Goal: Information Seeking & Learning: Learn about a topic

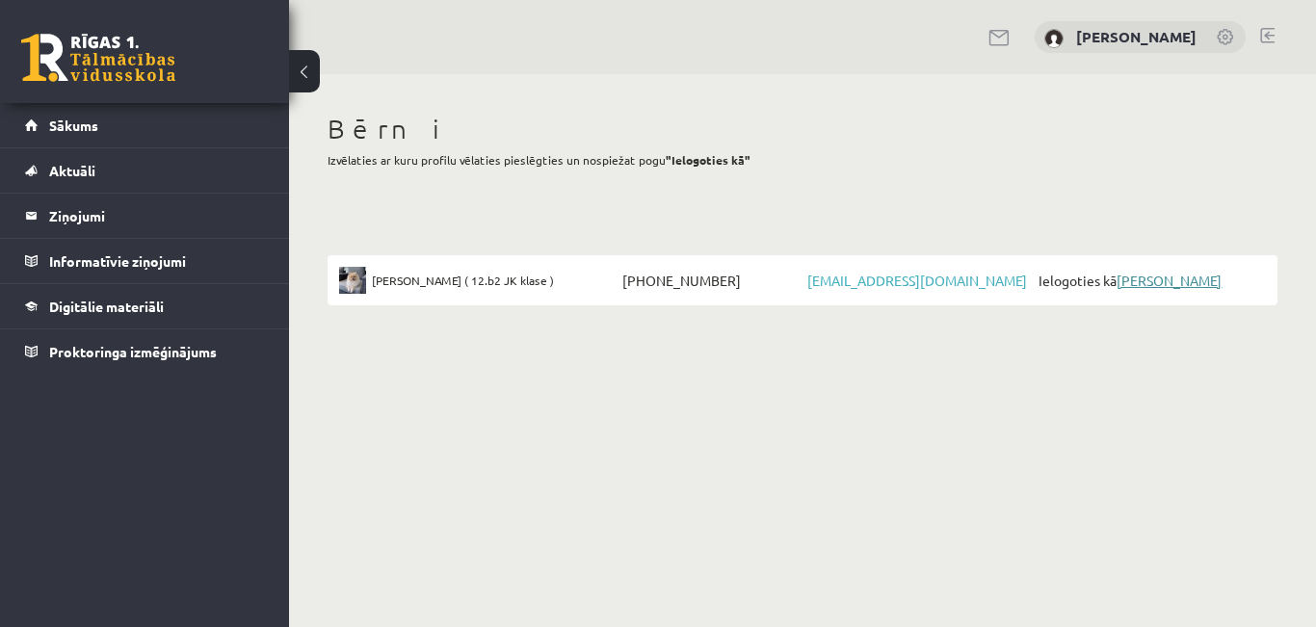
click at [1187, 280] on link "[PERSON_NAME]" at bounding box center [1169, 280] width 105 height 17
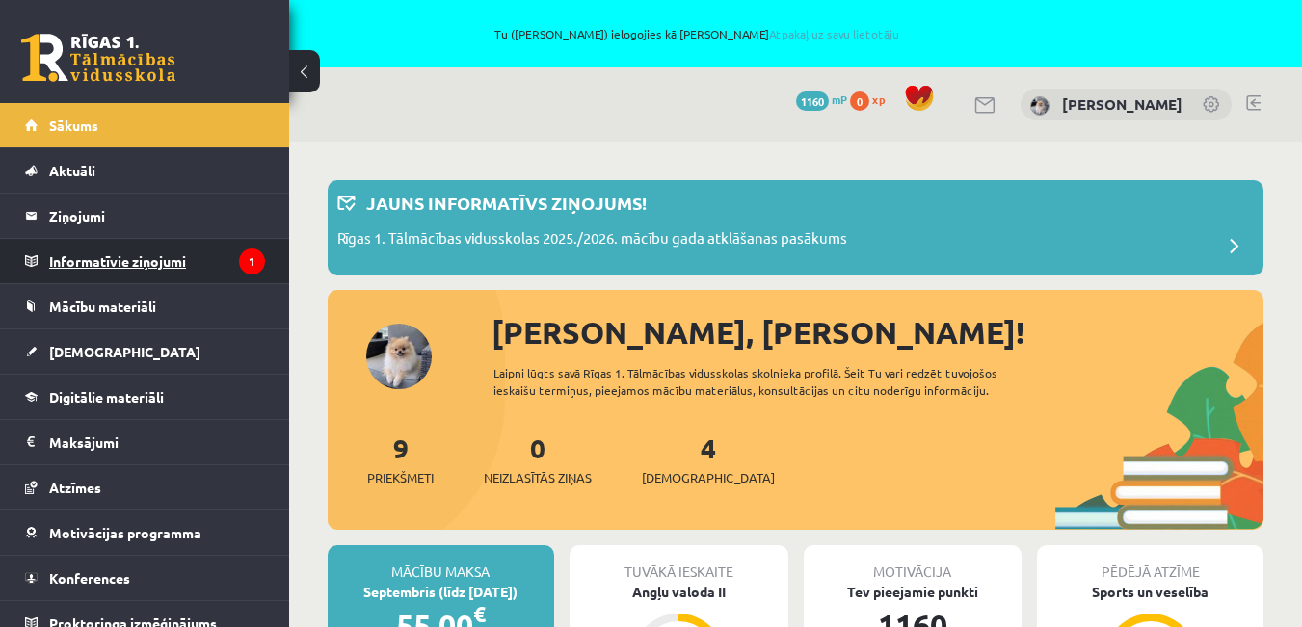
click at [129, 259] on legend "Informatīvie ziņojumi 1" at bounding box center [157, 261] width 216 height 44
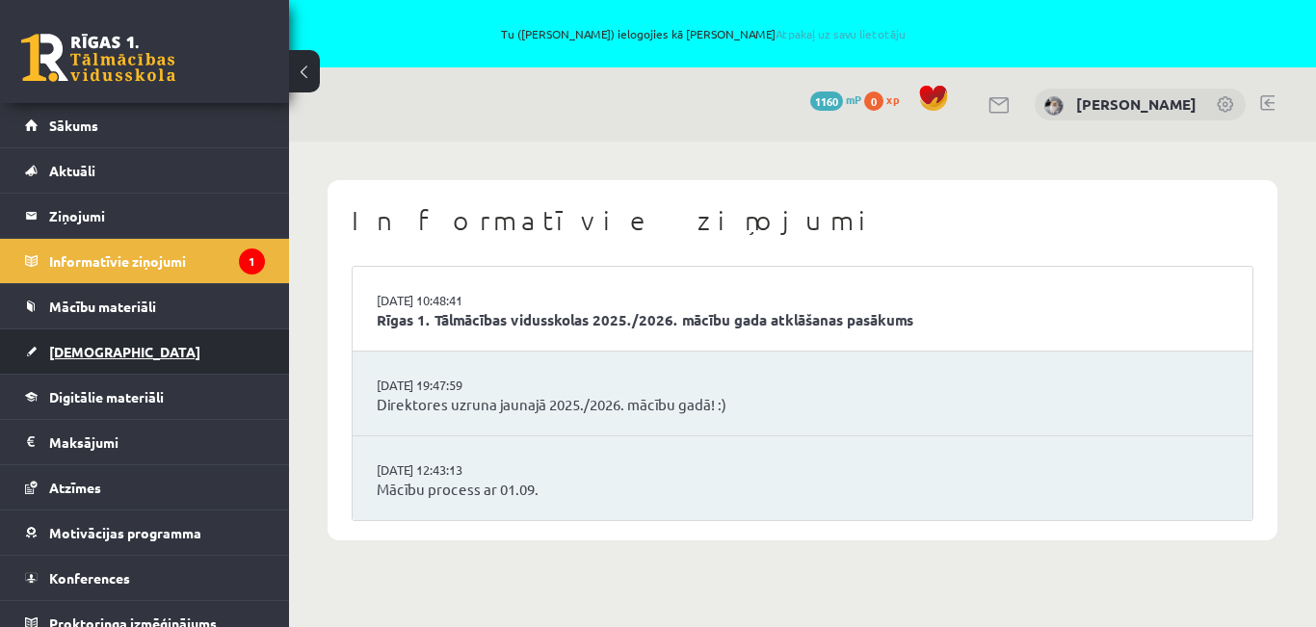
click at [85, 356] on span "[DEMOGRAPHIC_DATA]" at bounding box center [124, 351] width 151 height 17
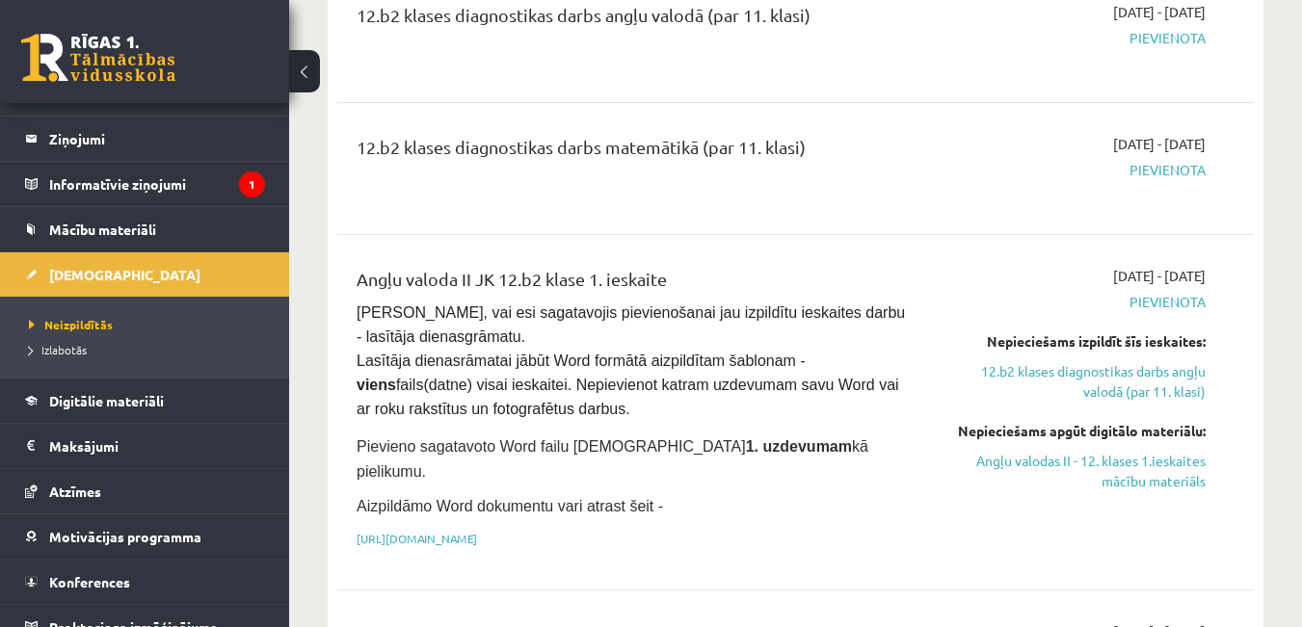
scroll to position [382, 0]
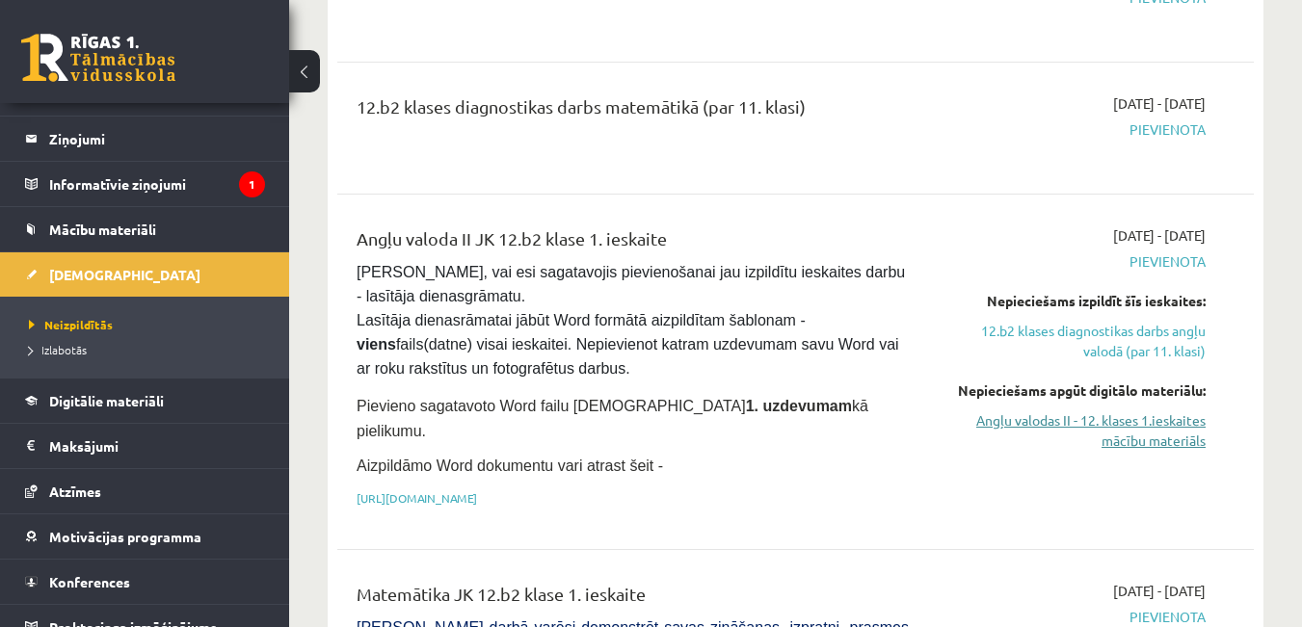
click at [1122, 423] on link "Angļu valodas II - 12. klases 1.ieskaites mācību materiāls" at bounding box center [1073, 430] width 264 height 40
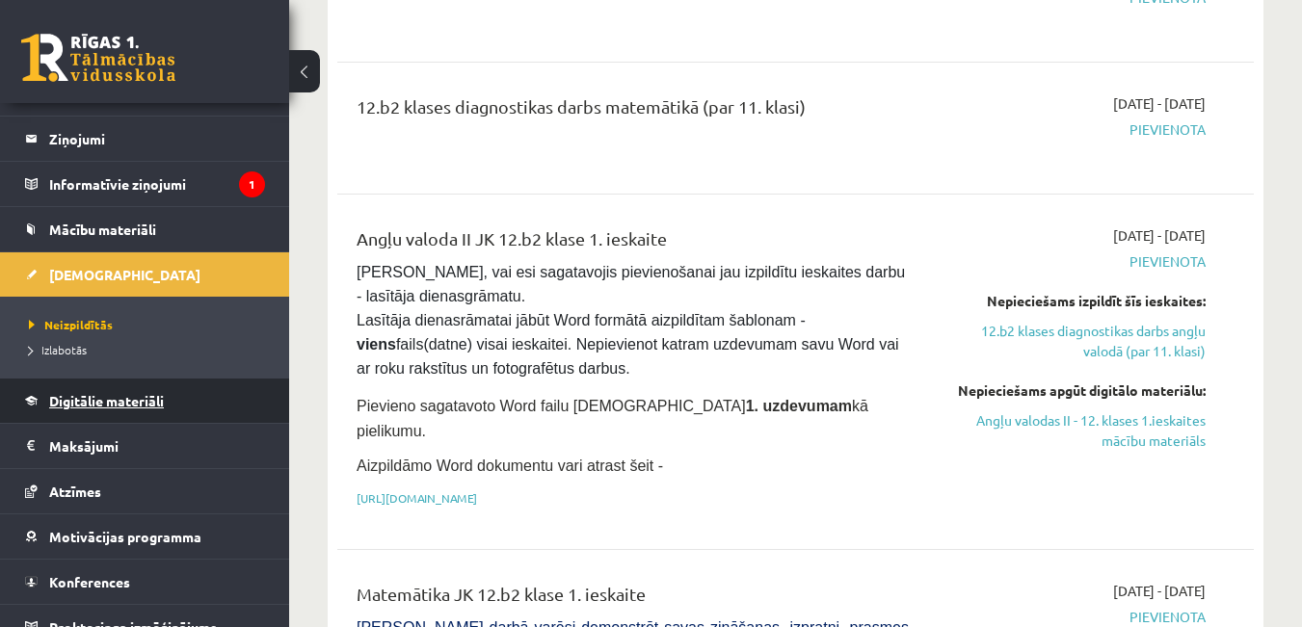
click at [92, 393] on span "Digitālie materiāli" at bounding box center [106, 400] width 115 height 17
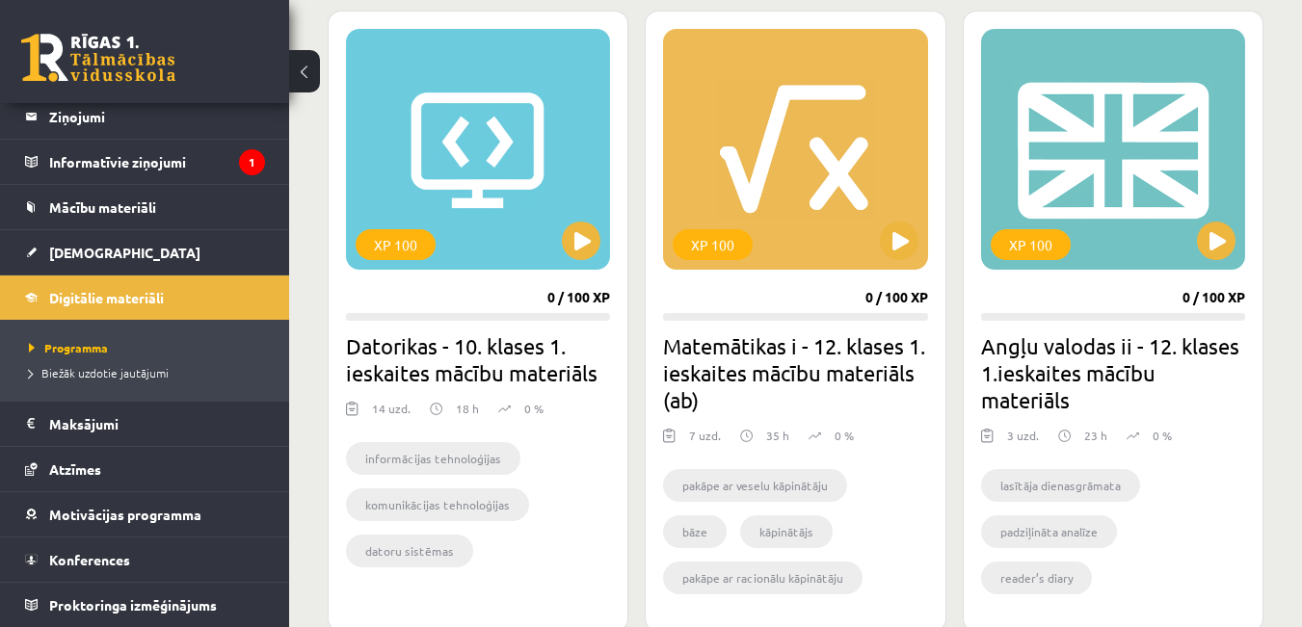
scroll to position [1809, 0]
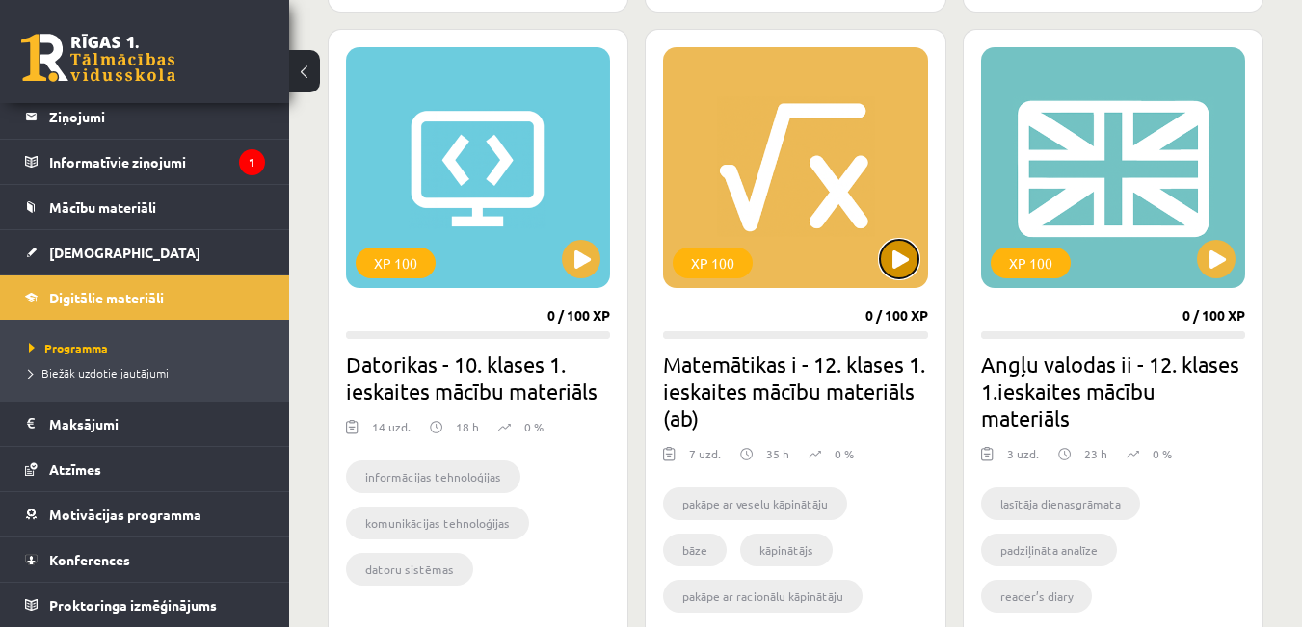
click at [898, 259] on button at bounding box center [899, 259] width 39 height 39
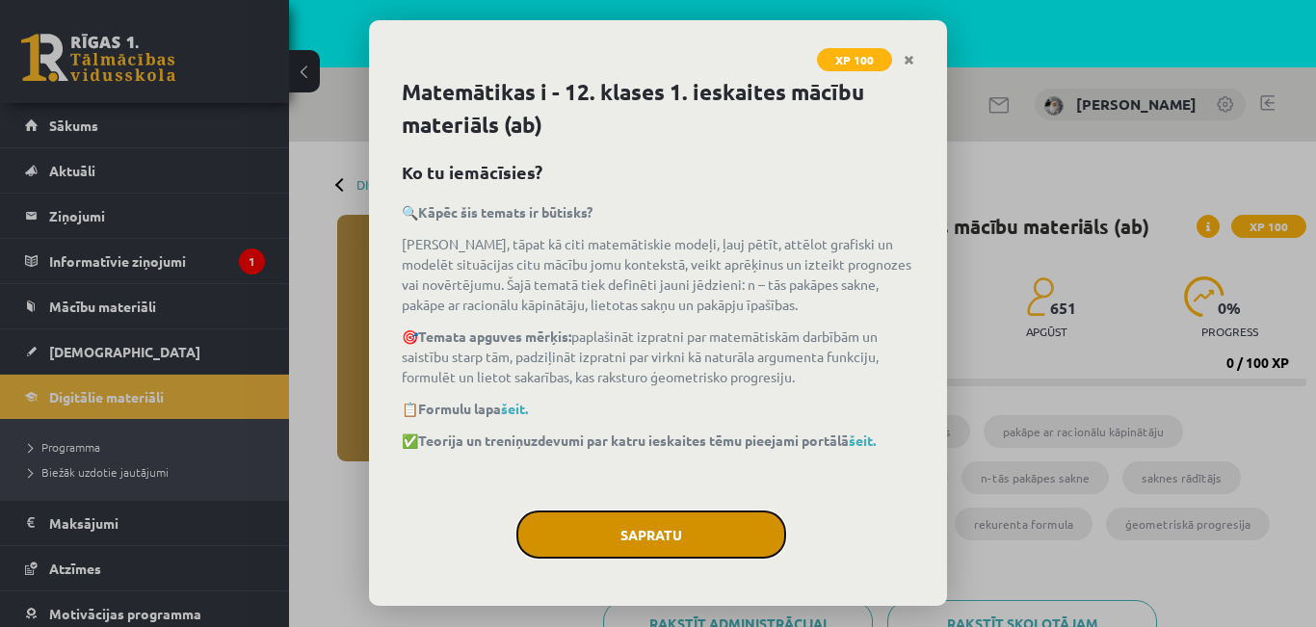
click at [655, 537] on button "Sapratu" at bounding box center [651, 535] width 270 height 48
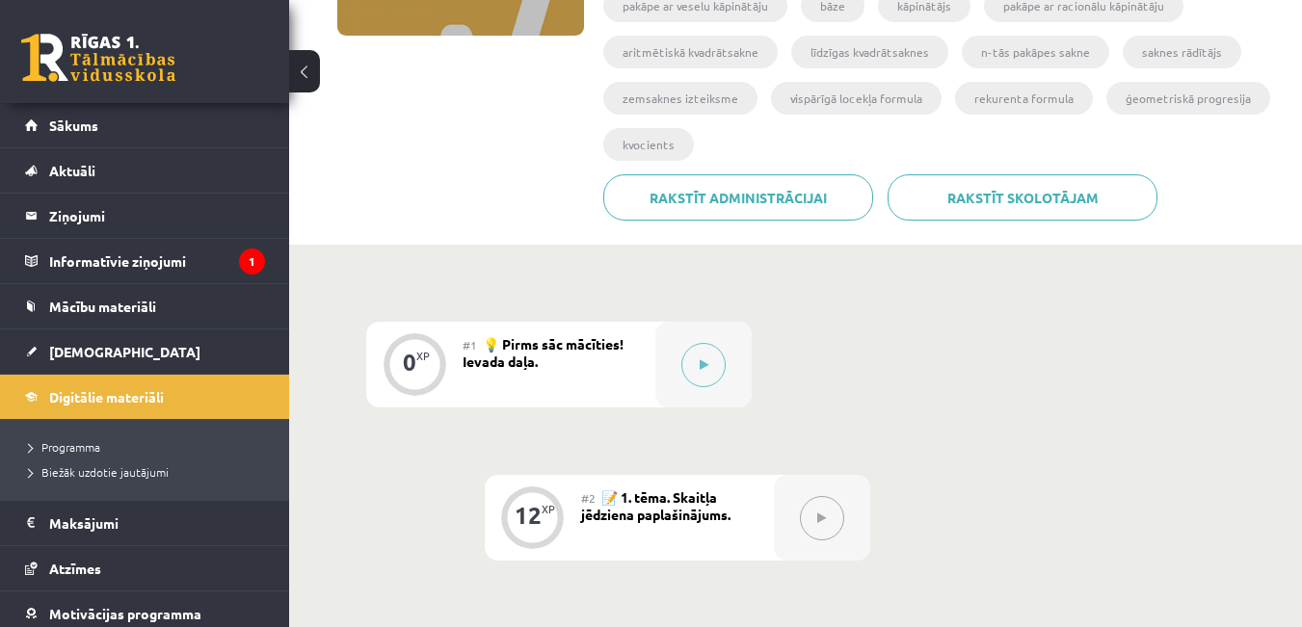
scroll to position [331, 0]
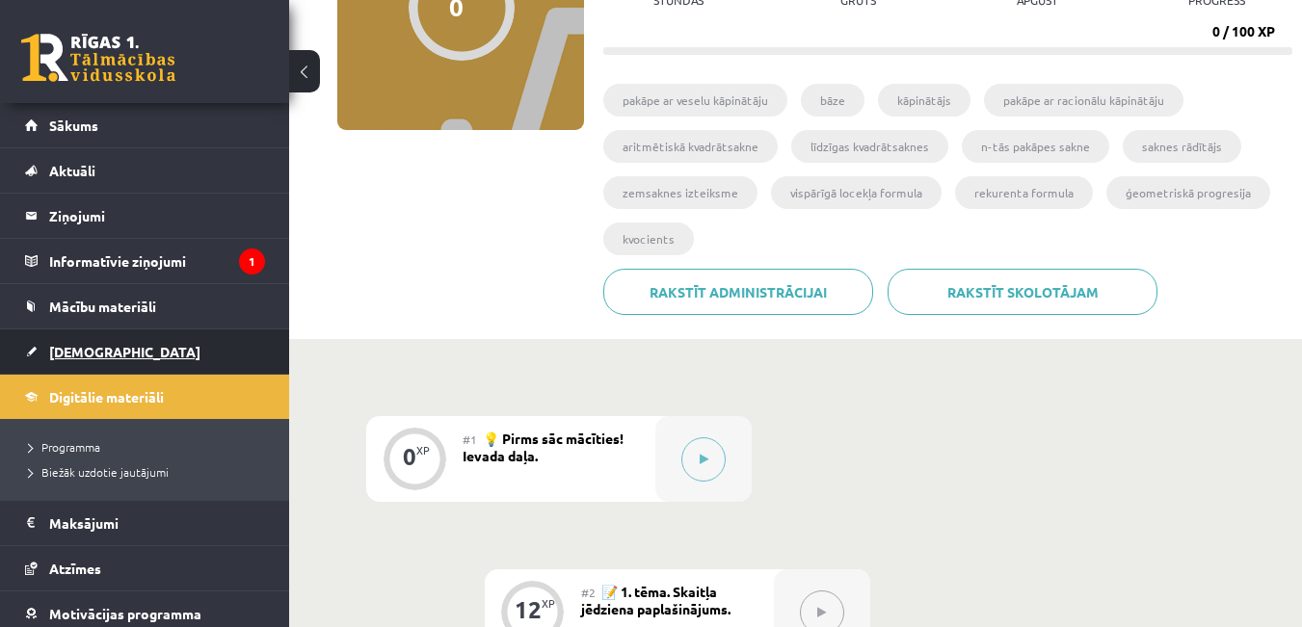
click at [84, 348] on span "[DEMOGRAPHIC_DATA]" at bounding box center [124, 351] width 151 height 17
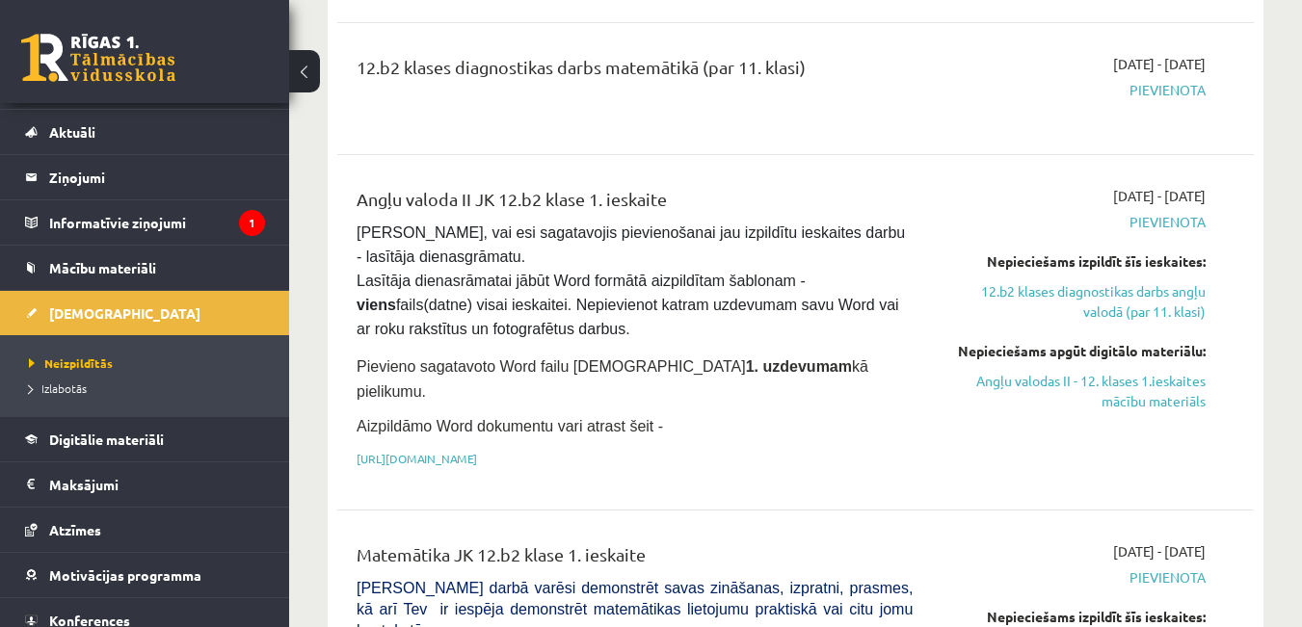
scroll to position [462, 0]
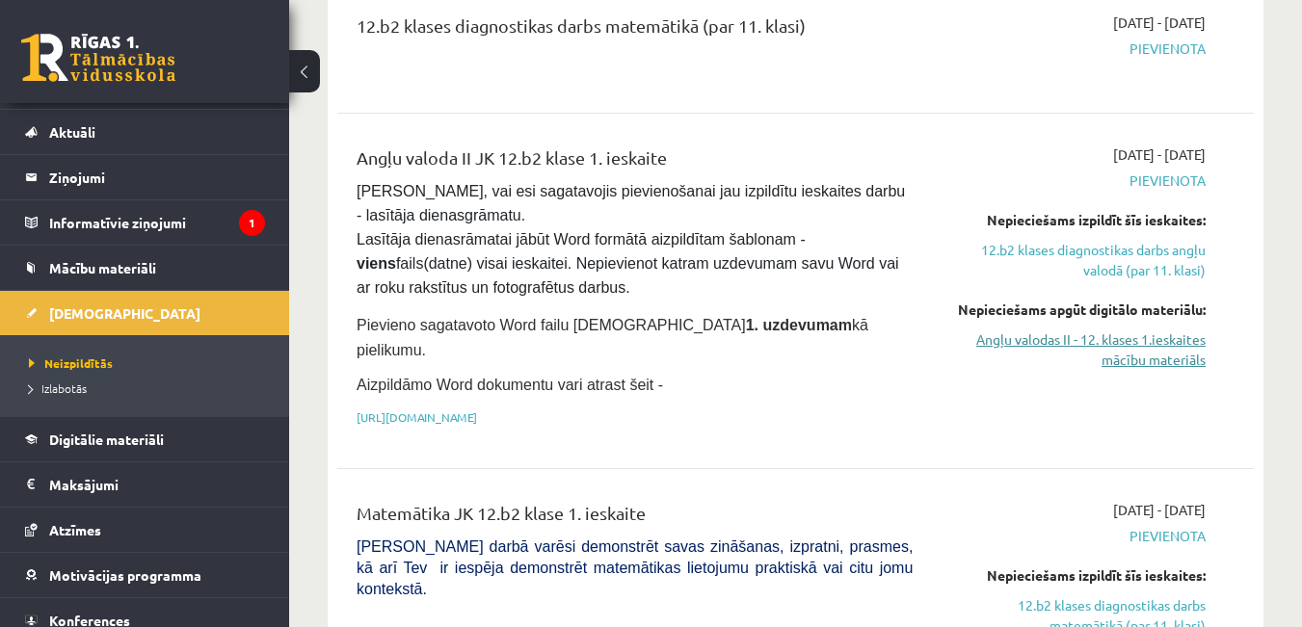
click at [1010, 335] on link "Angļu valodas II - 12. klases 1.ieskaites mācību materiāls" at bounding box center [1073, 350] width 264 height 40
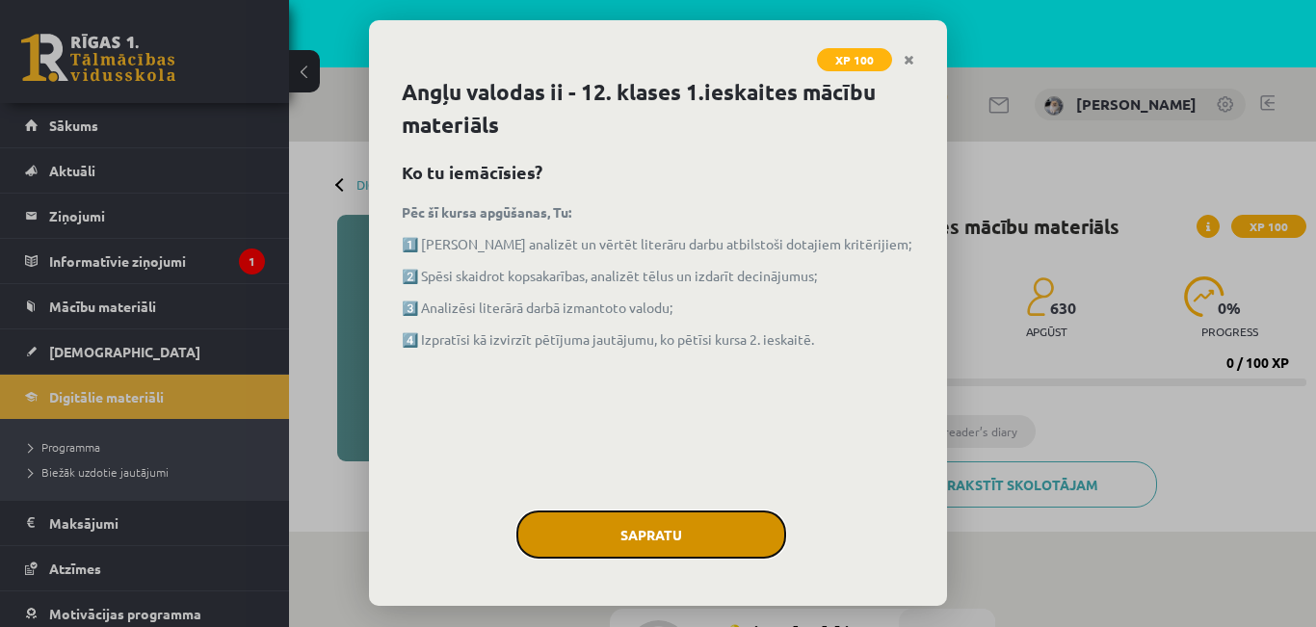
click at [732, 532] on button "Sapratu" at bounding box center [651, 535] width 270 height 48
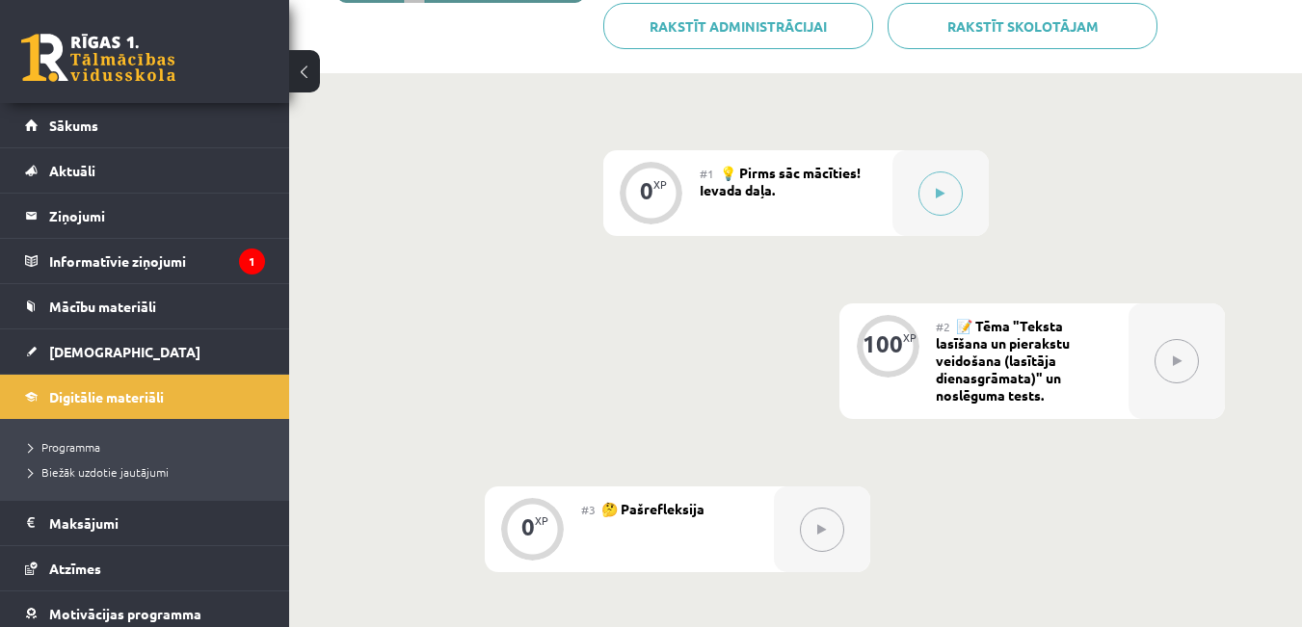
scroll to position [462, 0]
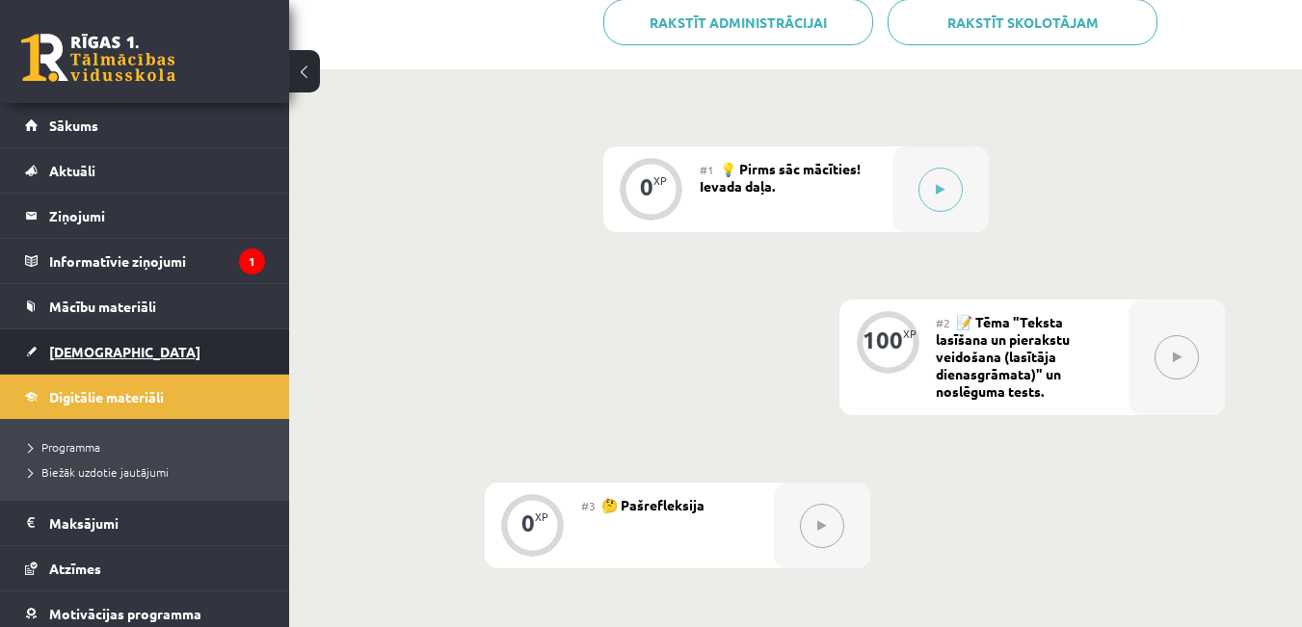
click at [84, 352] on span "[DEMOGRAPHIC_DATA]" at bounding box center [124, 351] width 151 height 17
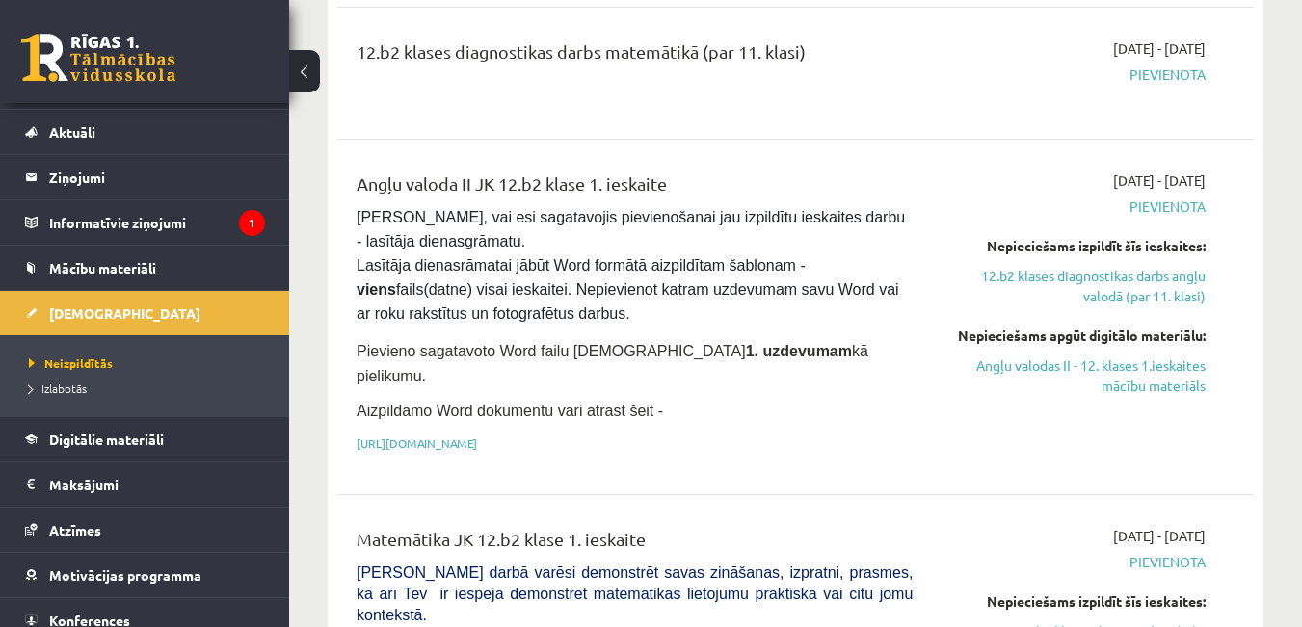
scroll to position [462, 0]
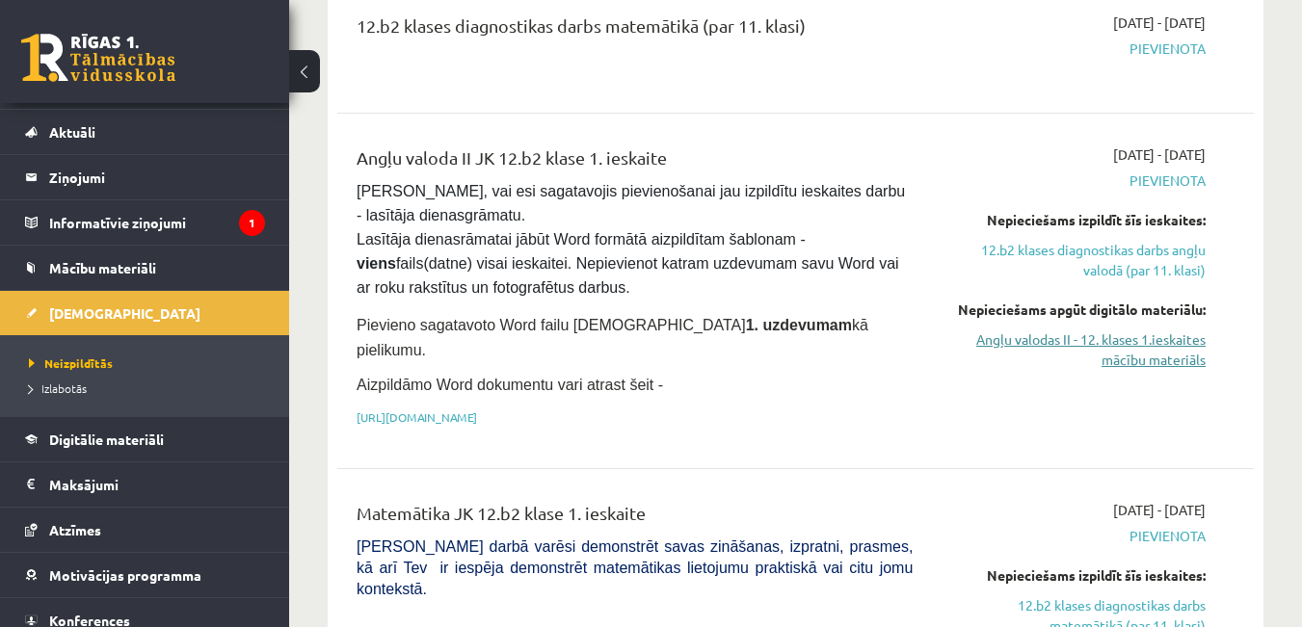
click at [1114, 353] on link "Angļu valodas II - 12. klases 1.ieskaites mācību materiāls" at bounding box center [1073, 350] width 264 height 40
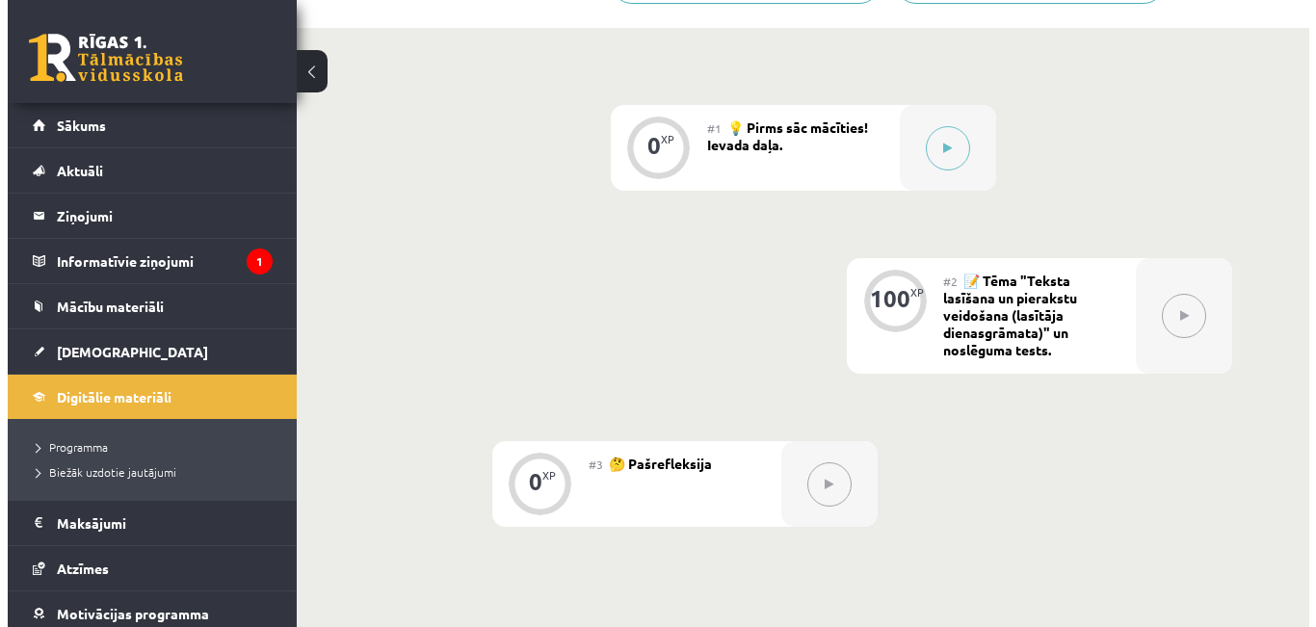
scroll to position [540, 0]
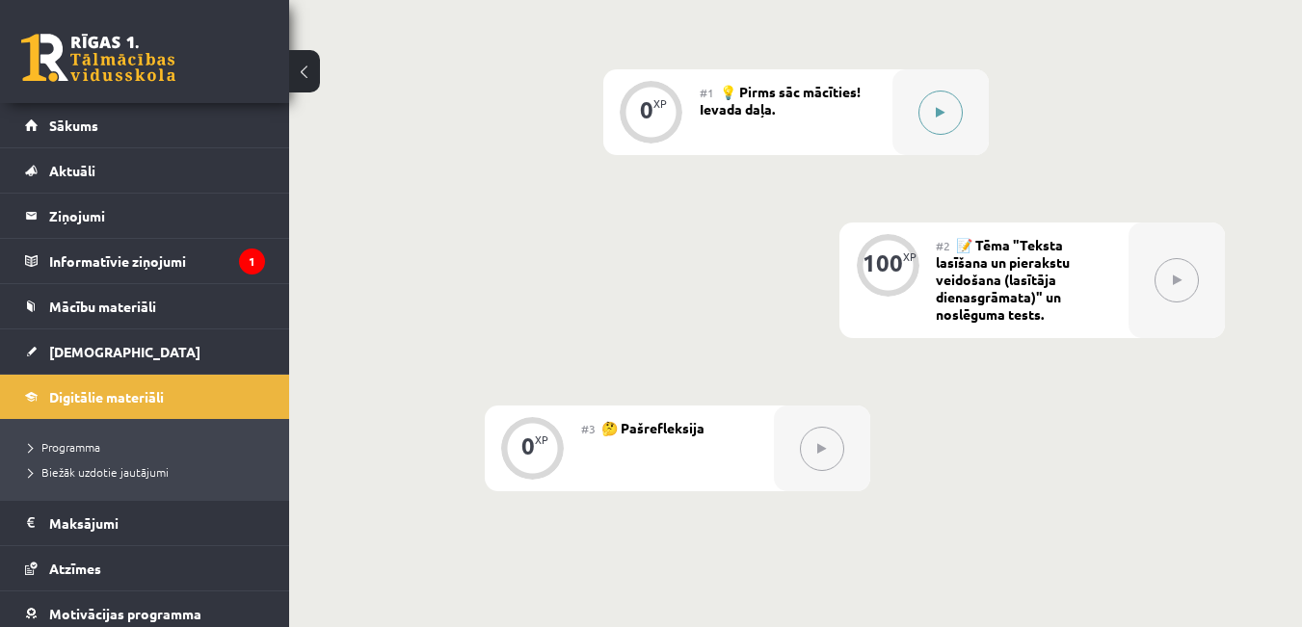
click at [939, 118] on icon at bounding box center [940, 113] width 9 height 12
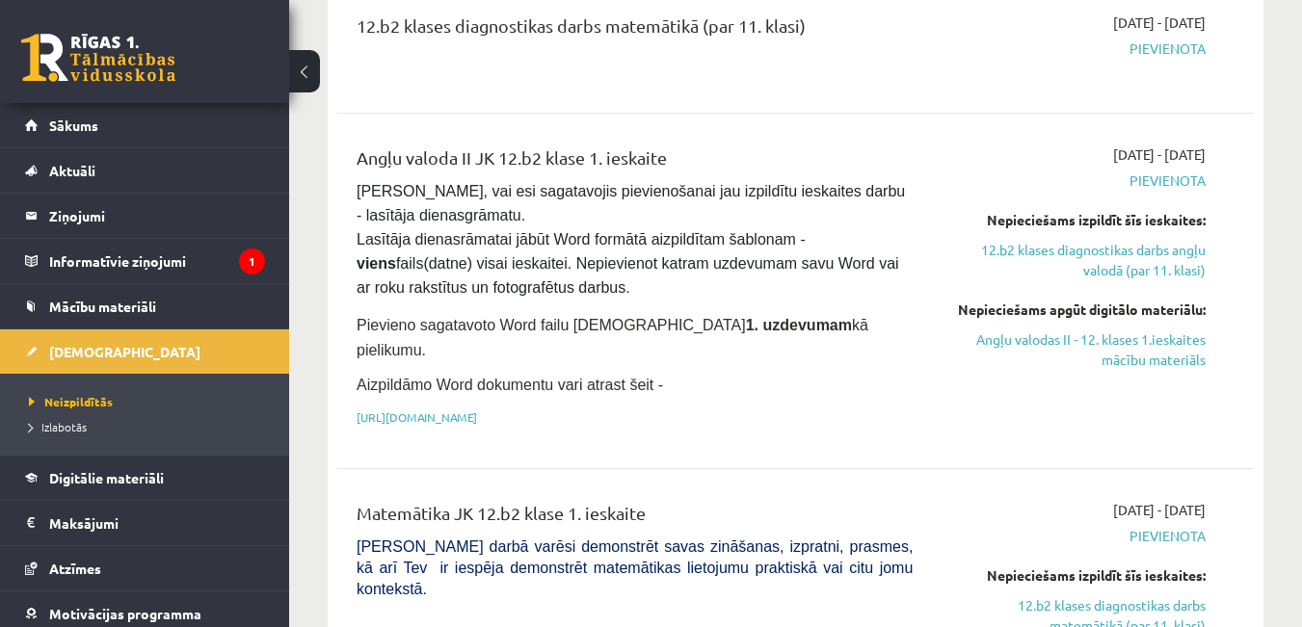
scroll to position [462, 0]
click at [1163, 344] on link "Angļu valodas II - 12. klases 1.ieskaites mācību materiāls" at bounding box center [1073, 350] width 264 height 40
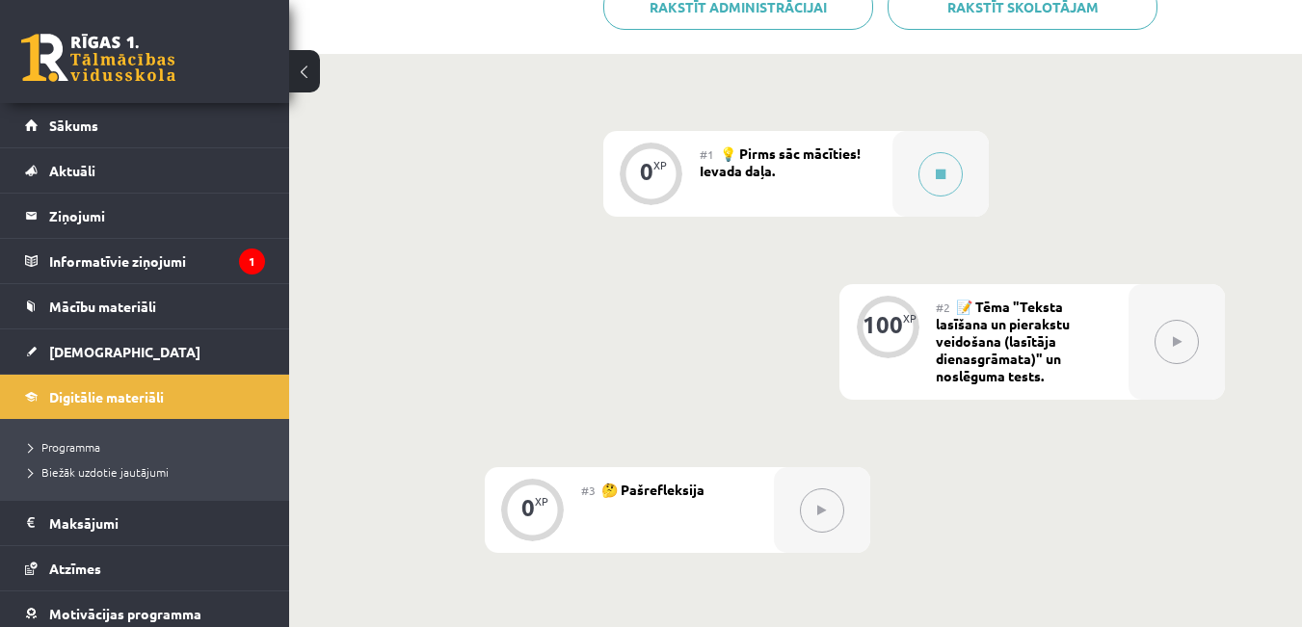
scroll to position [501, 0]
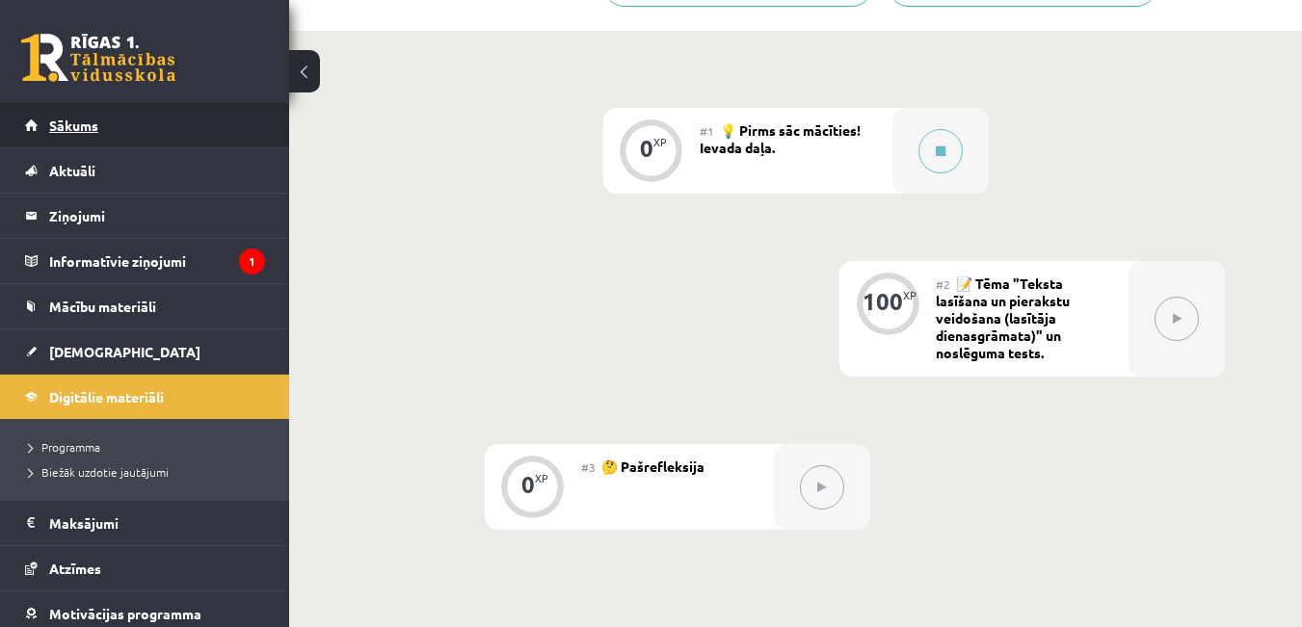
click at [50, 121] on span "Sākums" at bounding box center [73, 125] width 49 height 17
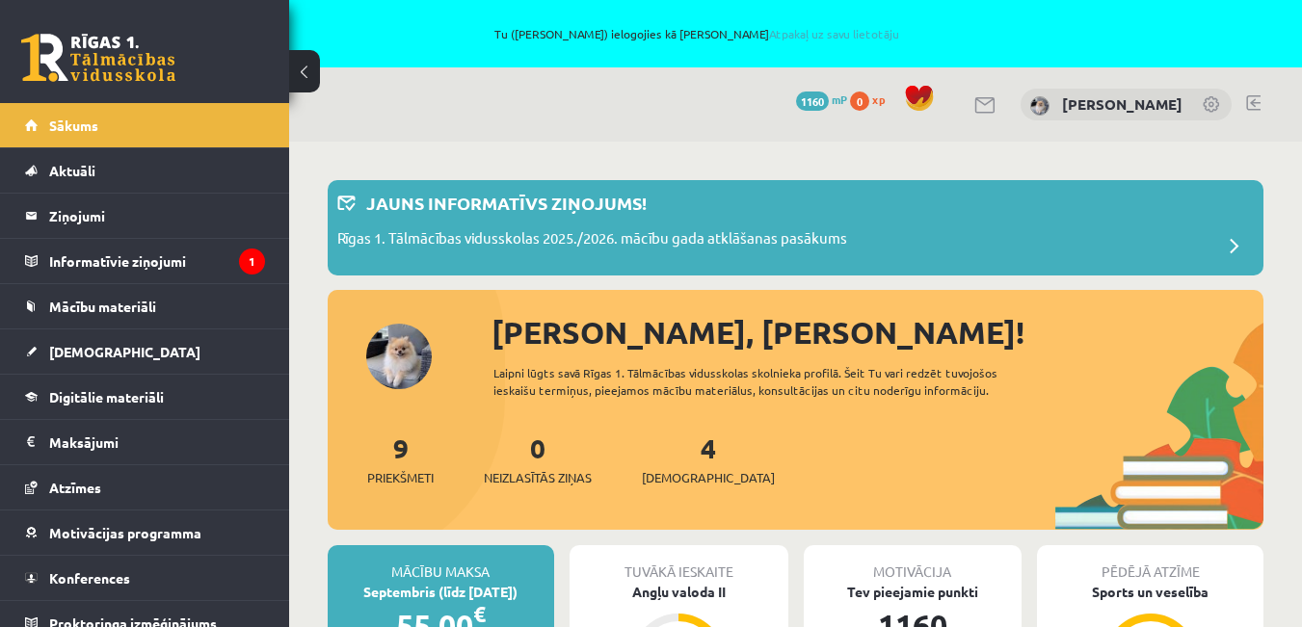
click at [1254, 100] on link at bounding box center [1253, 102] width 14 height 15
